Goal: Check status: Check status

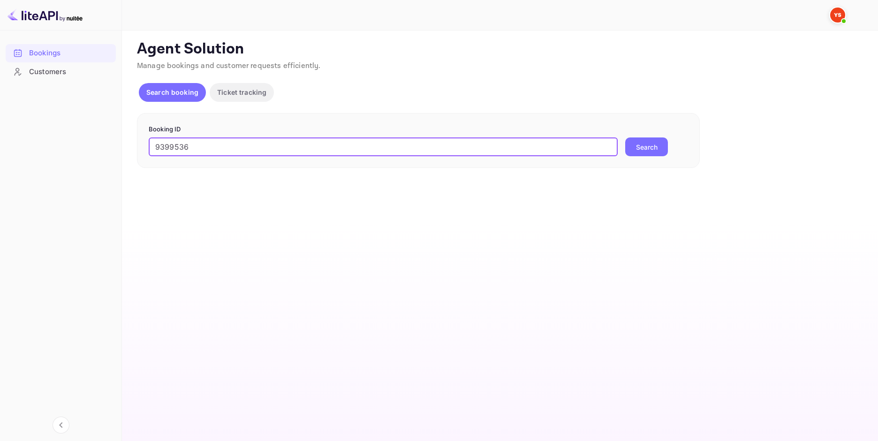
type input "9399536"
click at [645, 146] on button "Search" at bounding box center [646, 146] width 43 height 19
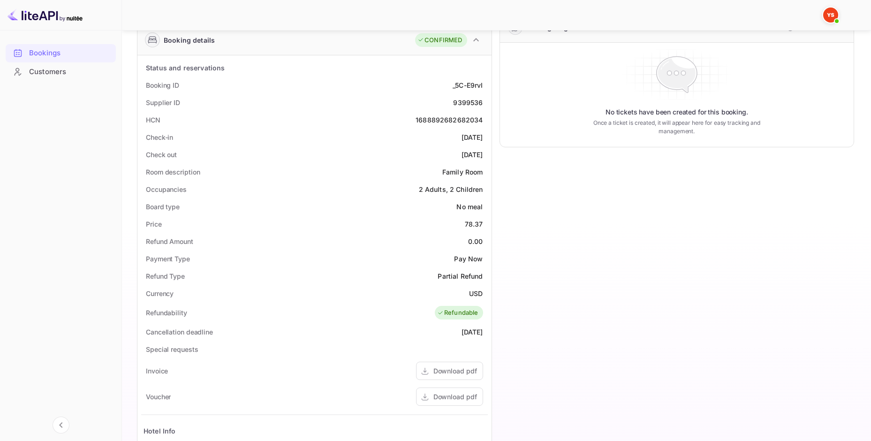
scroll to position [156, 0]
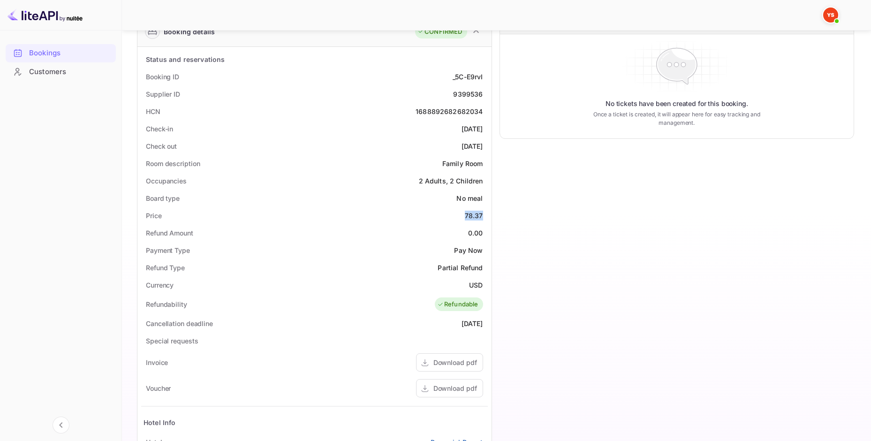
drag, startPoint x: 485, startPoint y: 217, endPoint x: 463, endPoint y: 217, distance: 22.0
click at [463, 217] on div "Price 78.37" at bounding box center [314, 215] width 347 height 17
copy div "78.37"
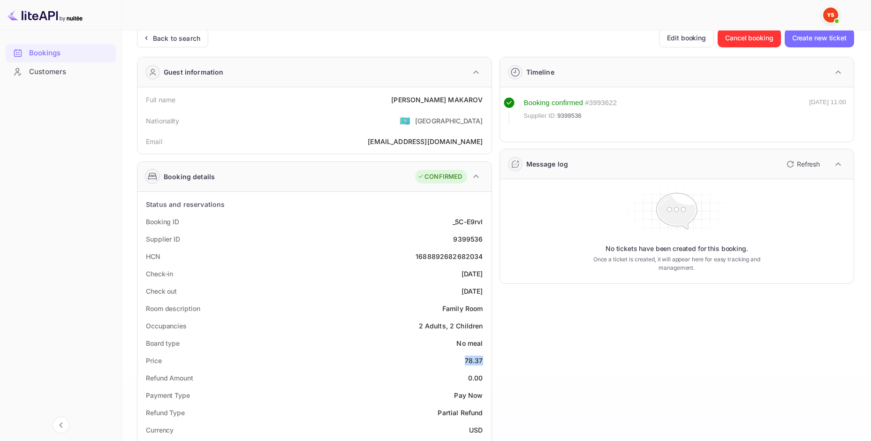
scroll to position [0, 0]
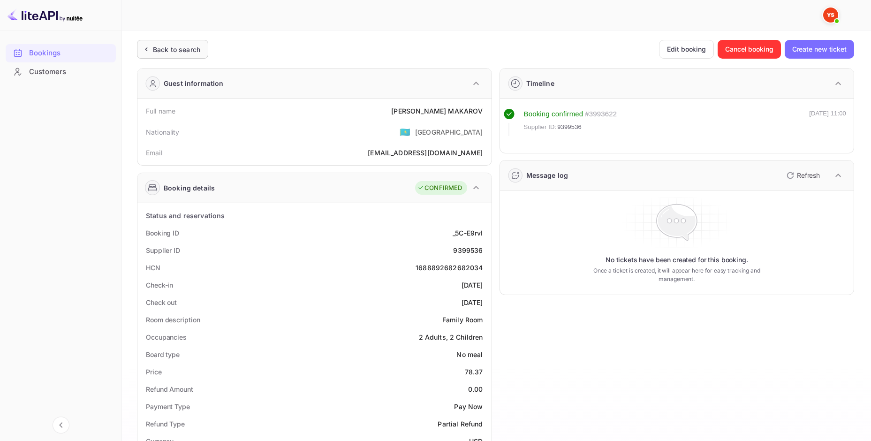
click at [166, 50] on div "Back to search" at bounding box center [176, 50] width 47 height 10
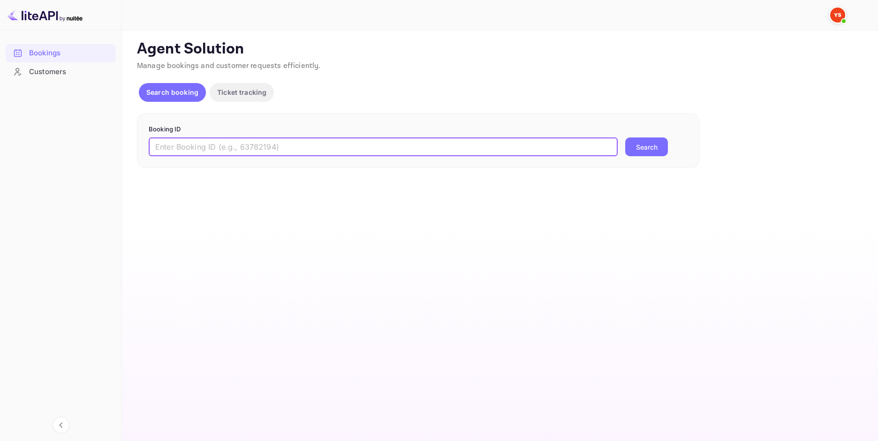
click at [310, 142] on input "text" at bounding box center [383, 146] width 469 height 19
paste input "9769790"
type input "9769790"
click at [647, 151] on button "Search" at bounding box center [646, 146] width 43 height 19
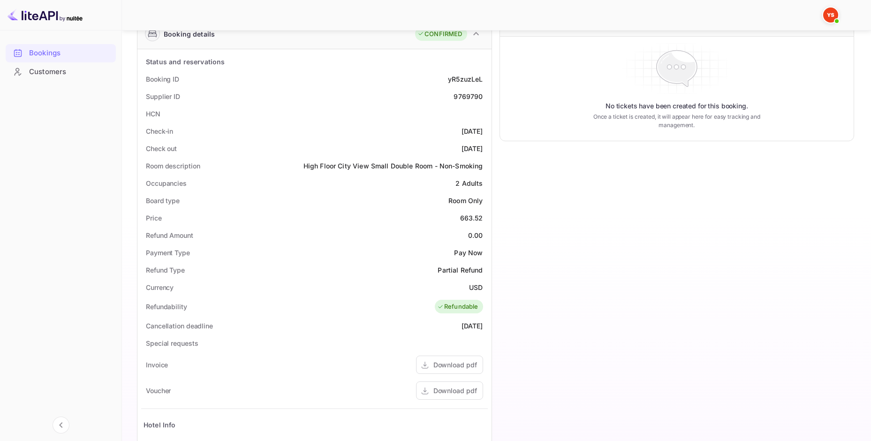
scroll to position [156, 0]
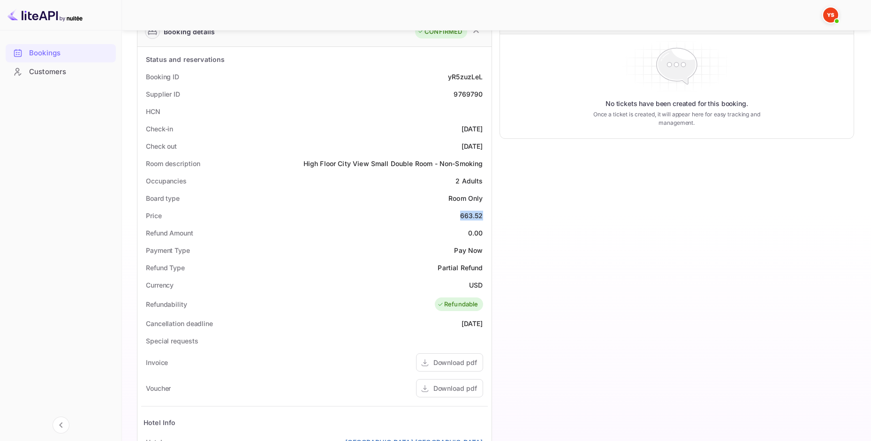
drag, startPoint x: 464, startPoint y: 217, endPoint x: 450, endPoint y: 217, distance: 14.1
click at [450, 217] on div "Price 663.52" at bounding box center [314, 215] width 347 height 17
copy div "663.52"
